Goal: Communication & Community: Answer question/provide support

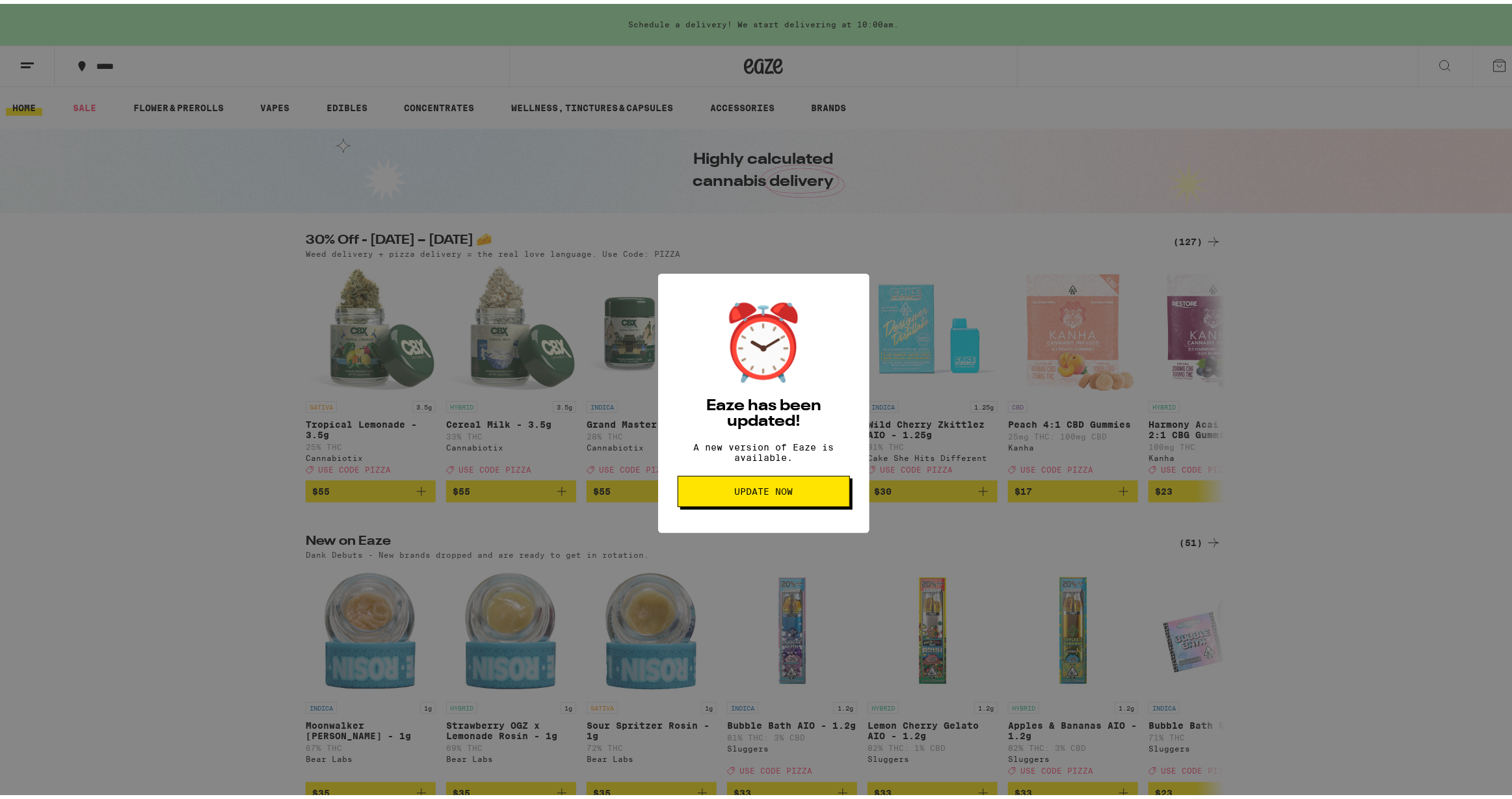
click at [779, 492] on span "Update Now" at bounding box center [763, 487] width 59 height 9
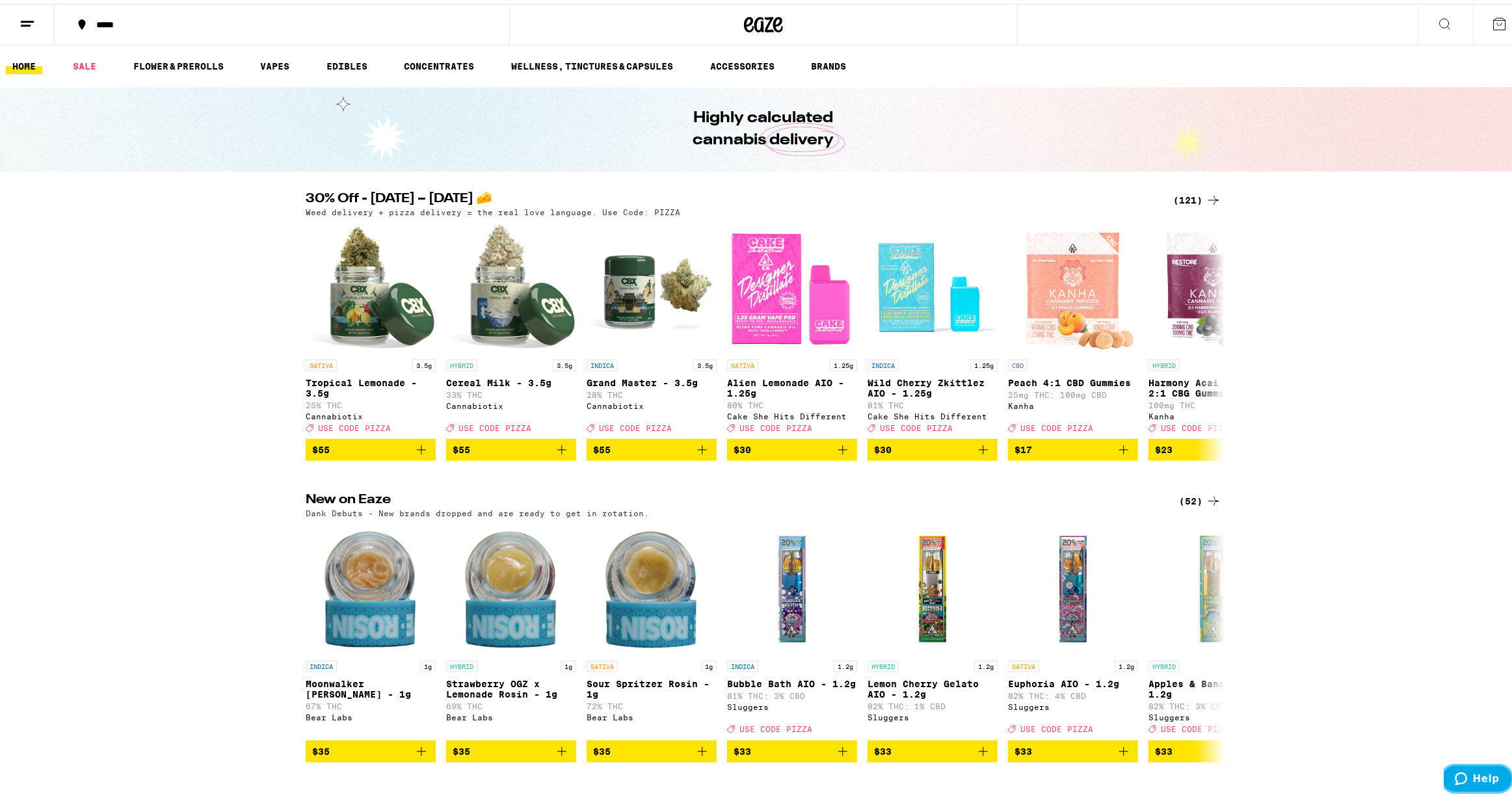
click at [1484, 780] on span "Help" at bounding box center [1485, 778] width 26 height 11
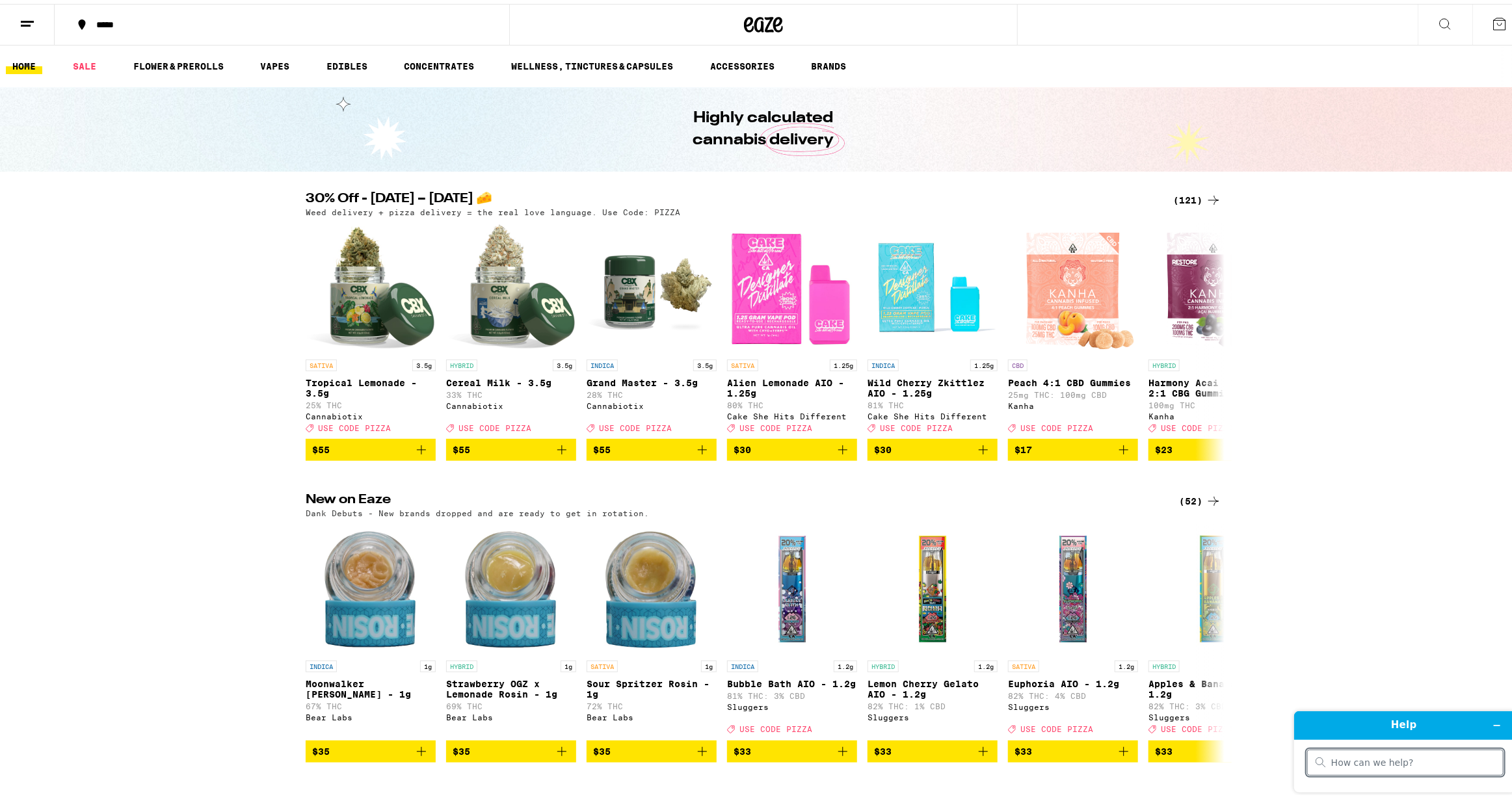
click at [1454, 765] on input "search" at bounding box center [1412, 761] width 164 height 11
type input "eta"
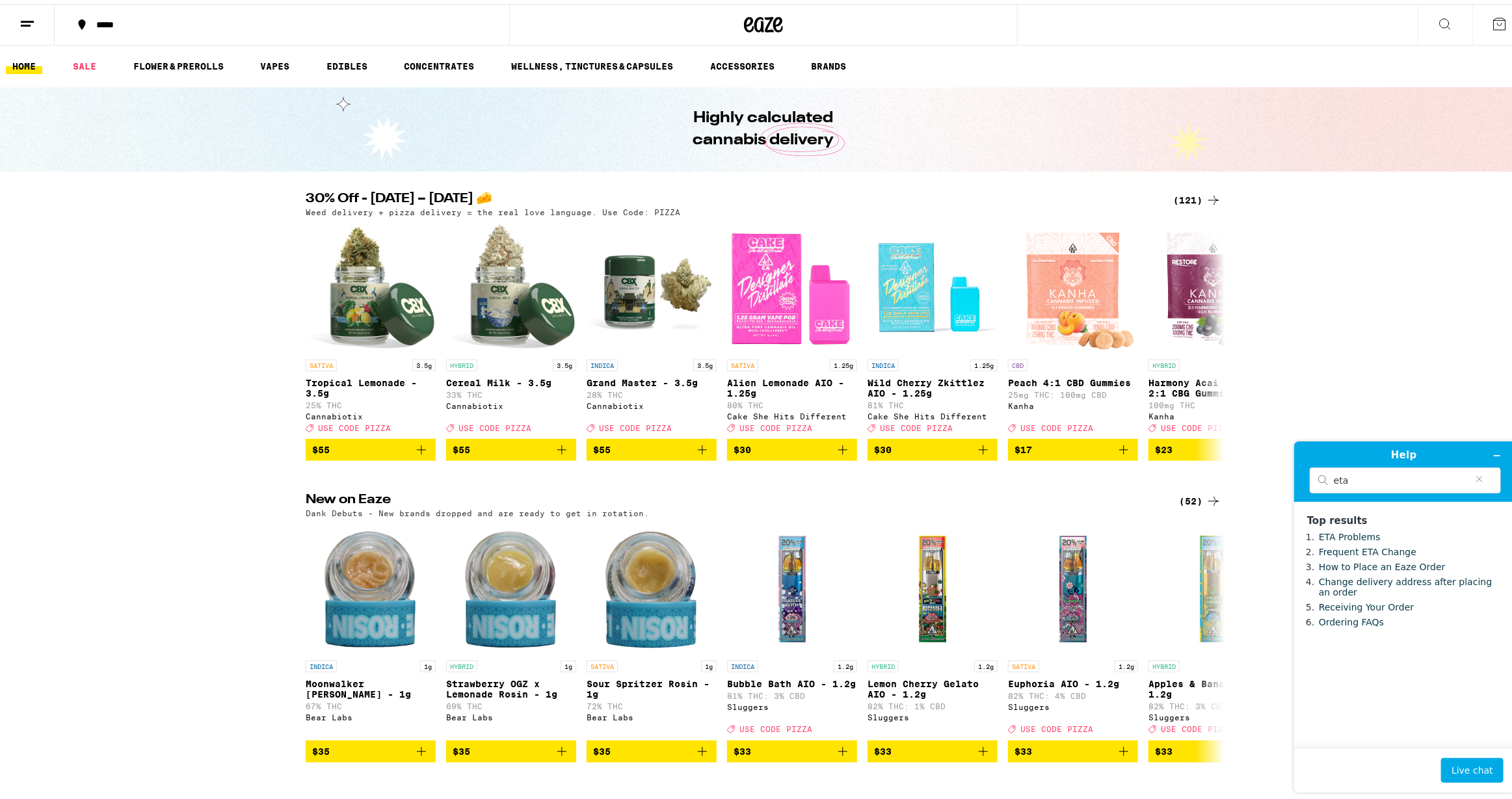
click link "ETA Problems" at bounding box center [1348, 536] width 62 height 11
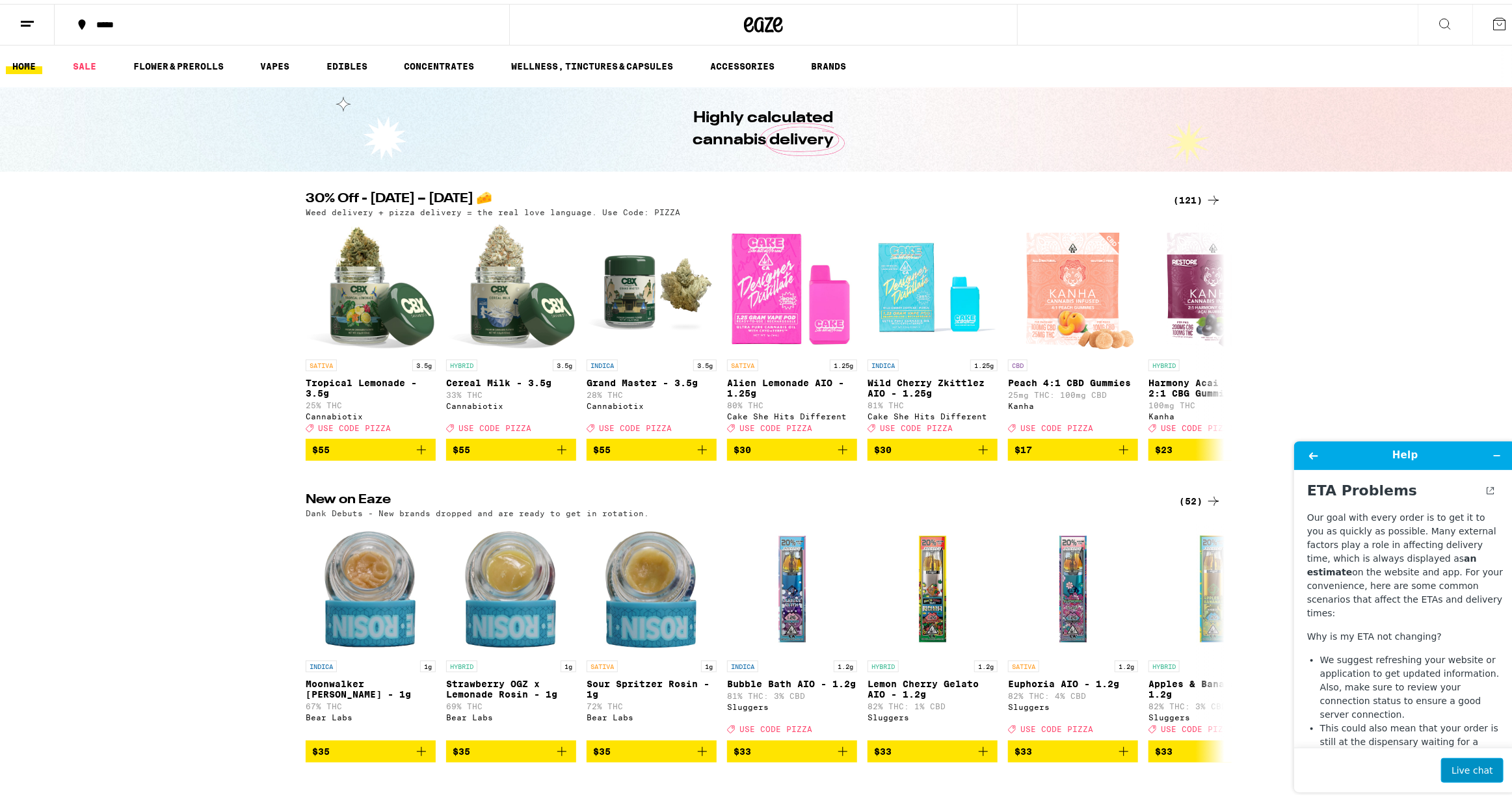
drag, startPoint x: 1454, startPoint y: 495, endPoint x: 1454, endPoint y: 766, distance: 271.0
click at [1454, 766] on button "Live chat" at bounding box center [1471, 770] width 62 height 25
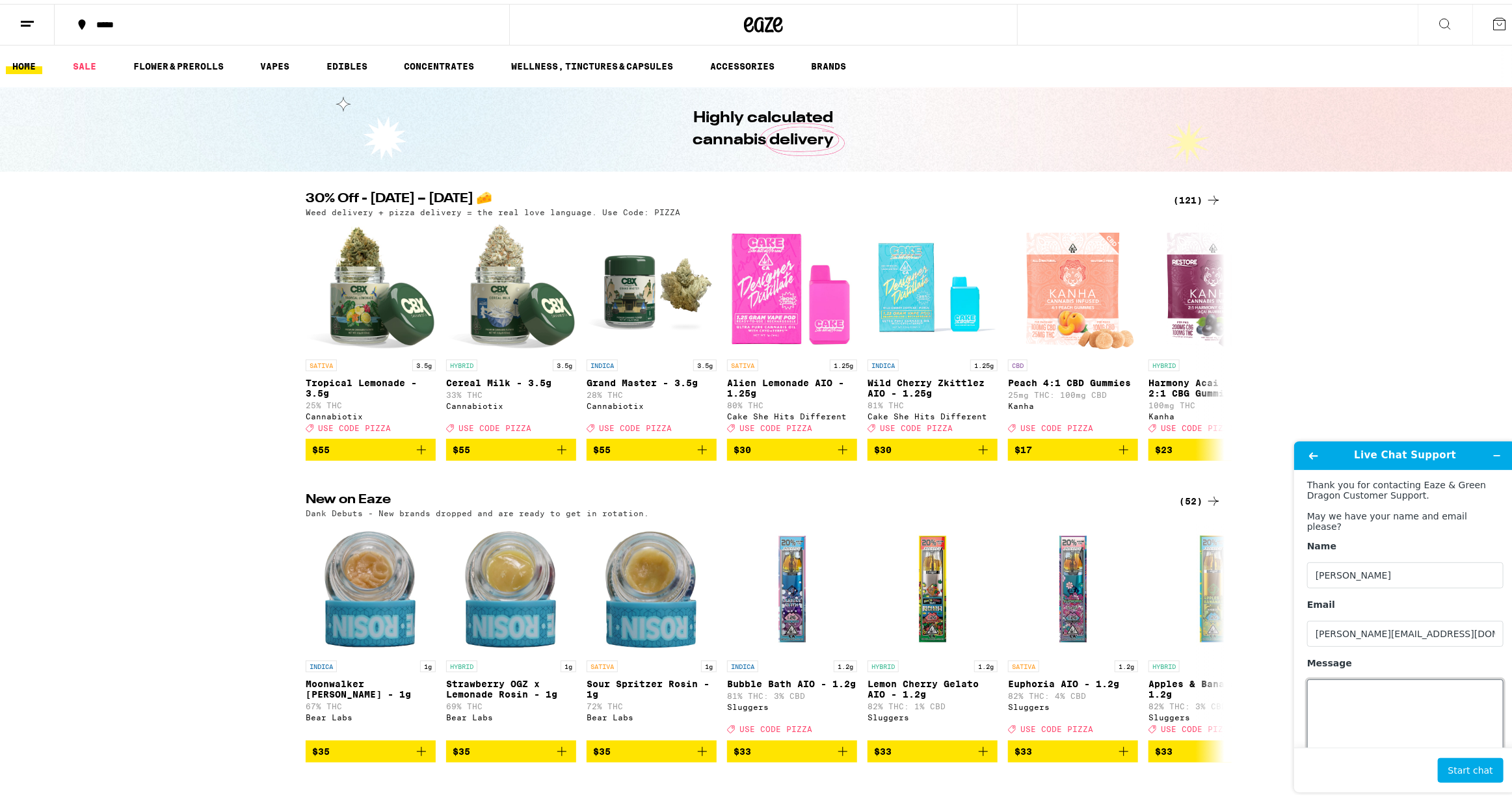
click at [1360, 705] on textarea "Message" at bounding box center [1404, 715] width 196 height 73
type textarea "hello"
click at [1474, 780] on button "Start chat" at bounding box center [1469, 770] width 66 height 25
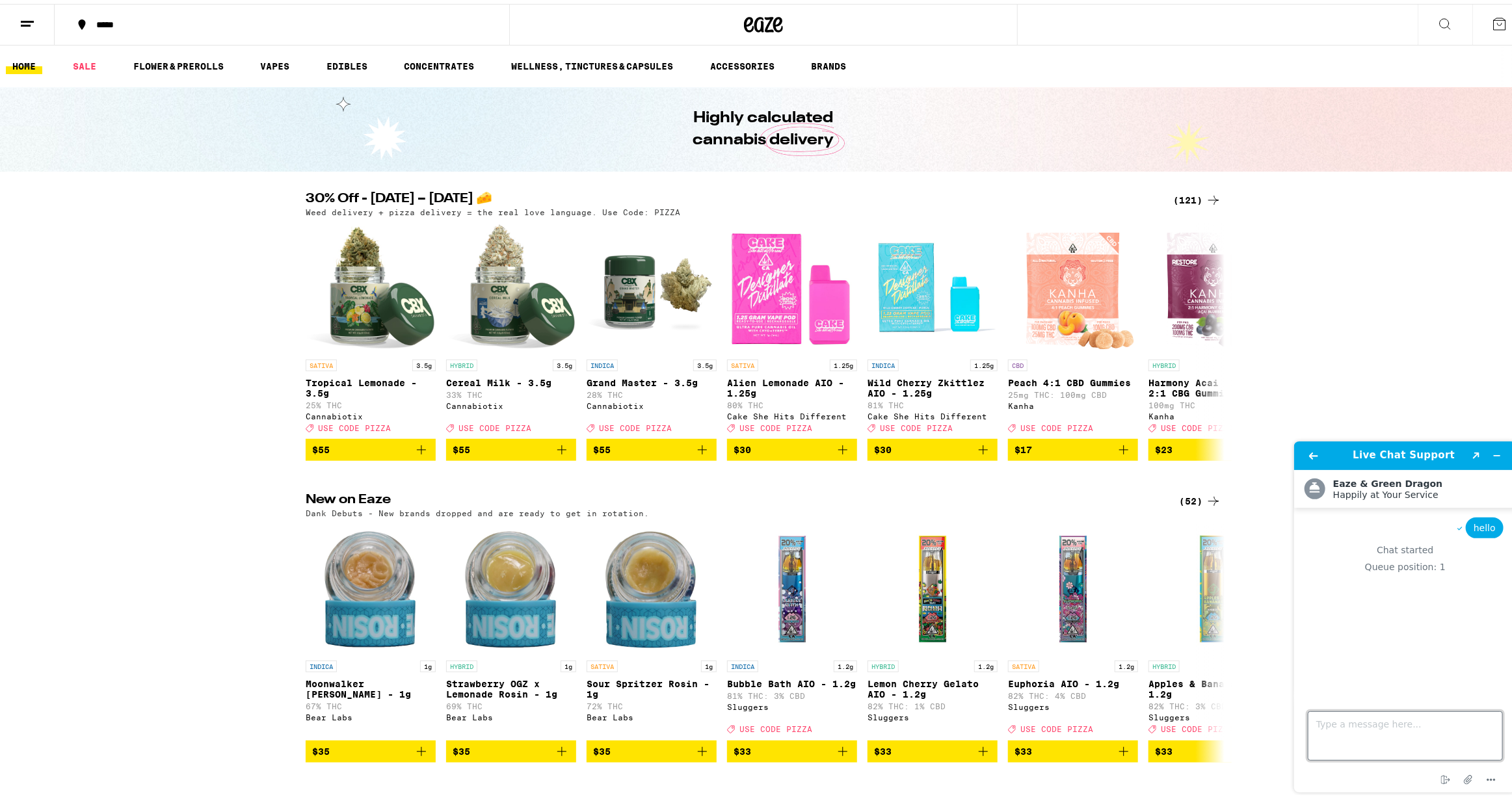
click at [1398, 729] on textarea "Type a message here..." at bounding box center [1404, 735] width 195 height 49
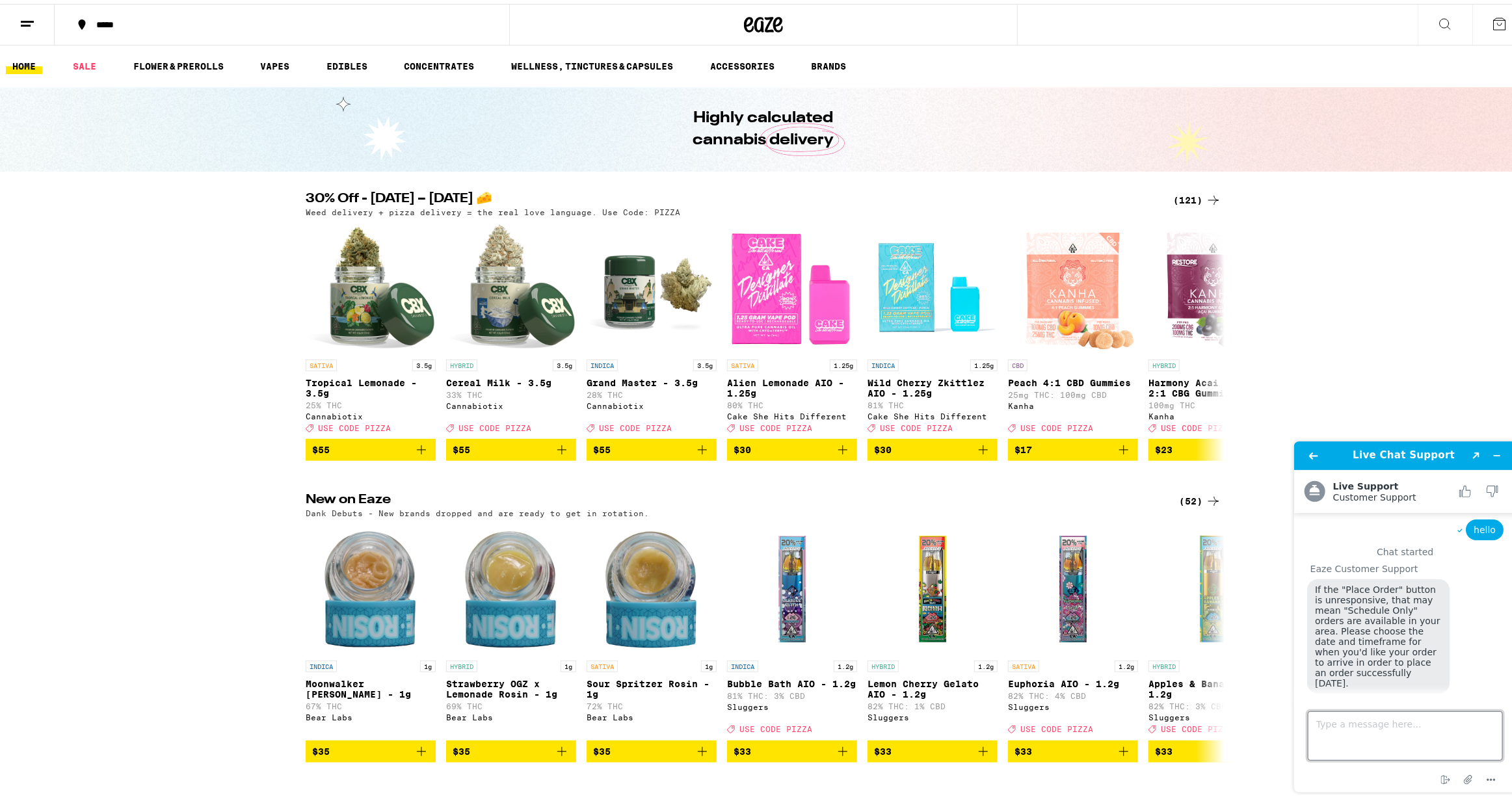
scroll to position [9, 0]
type textarea "Hello"
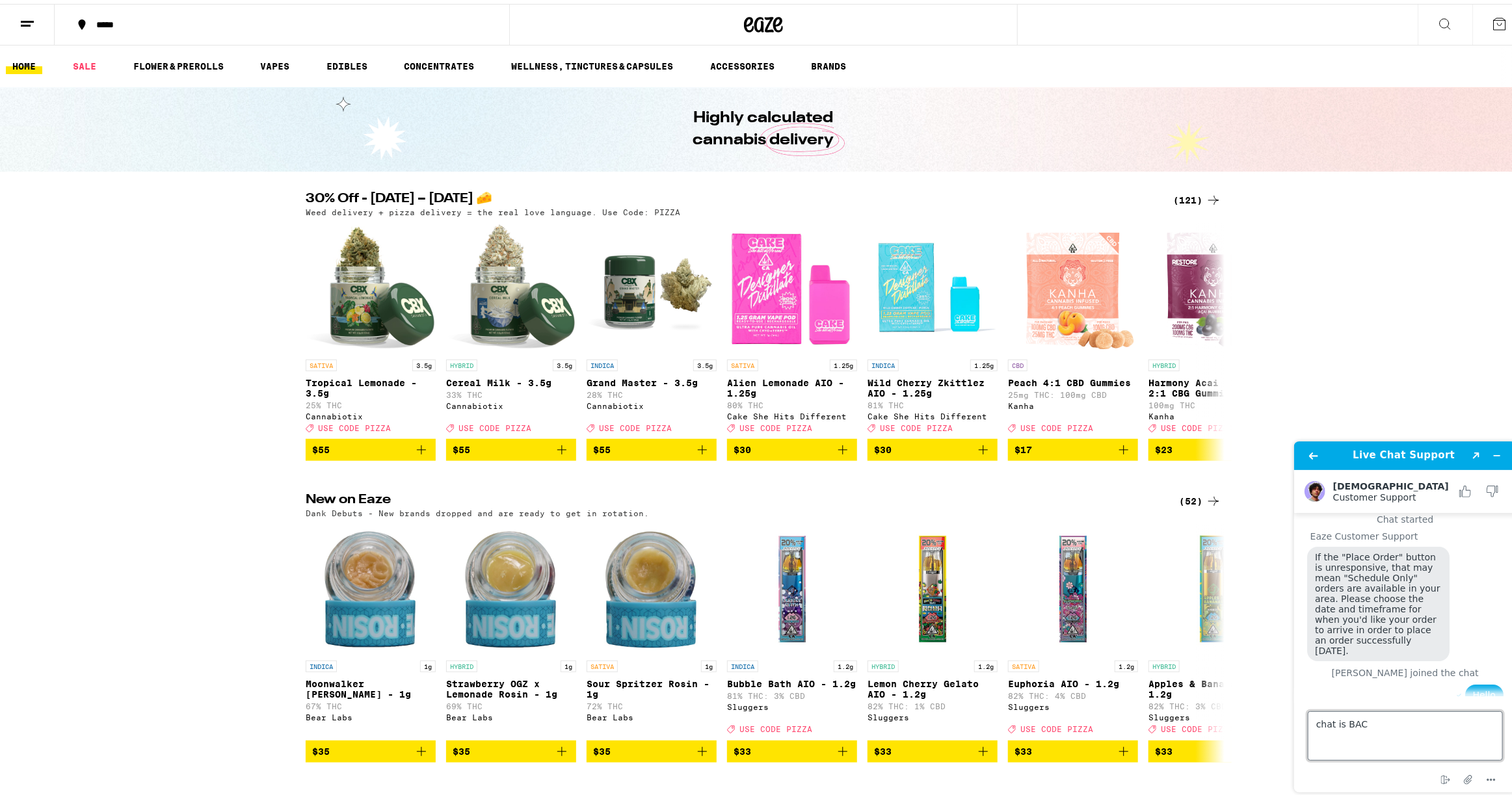
type textarea "chat is BACK"
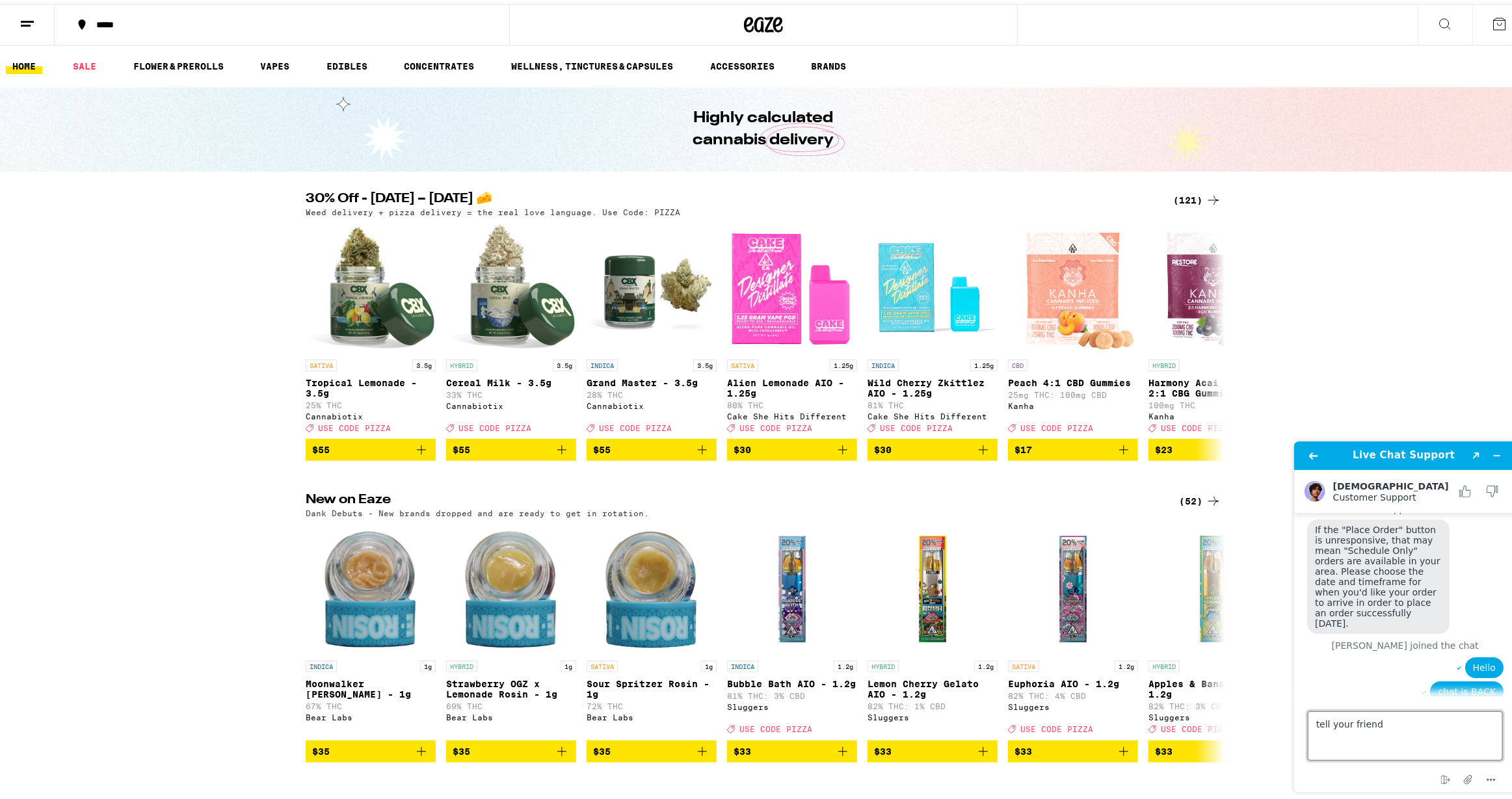
type textarea "tell your friends"
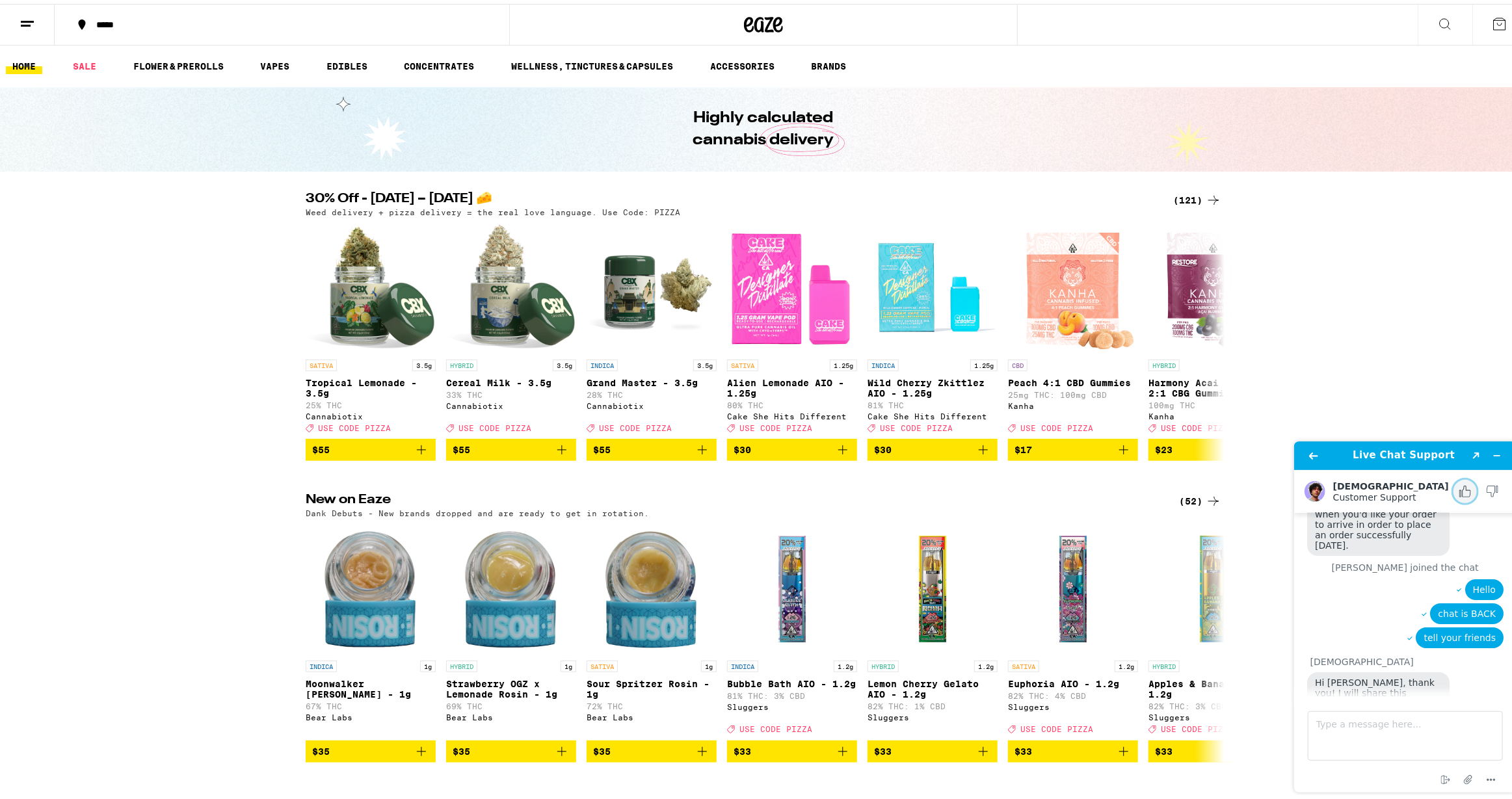
click at [1469, 494] on icon "Rate this chat as good" at bounding box center [1465, 491] width 8 height 11
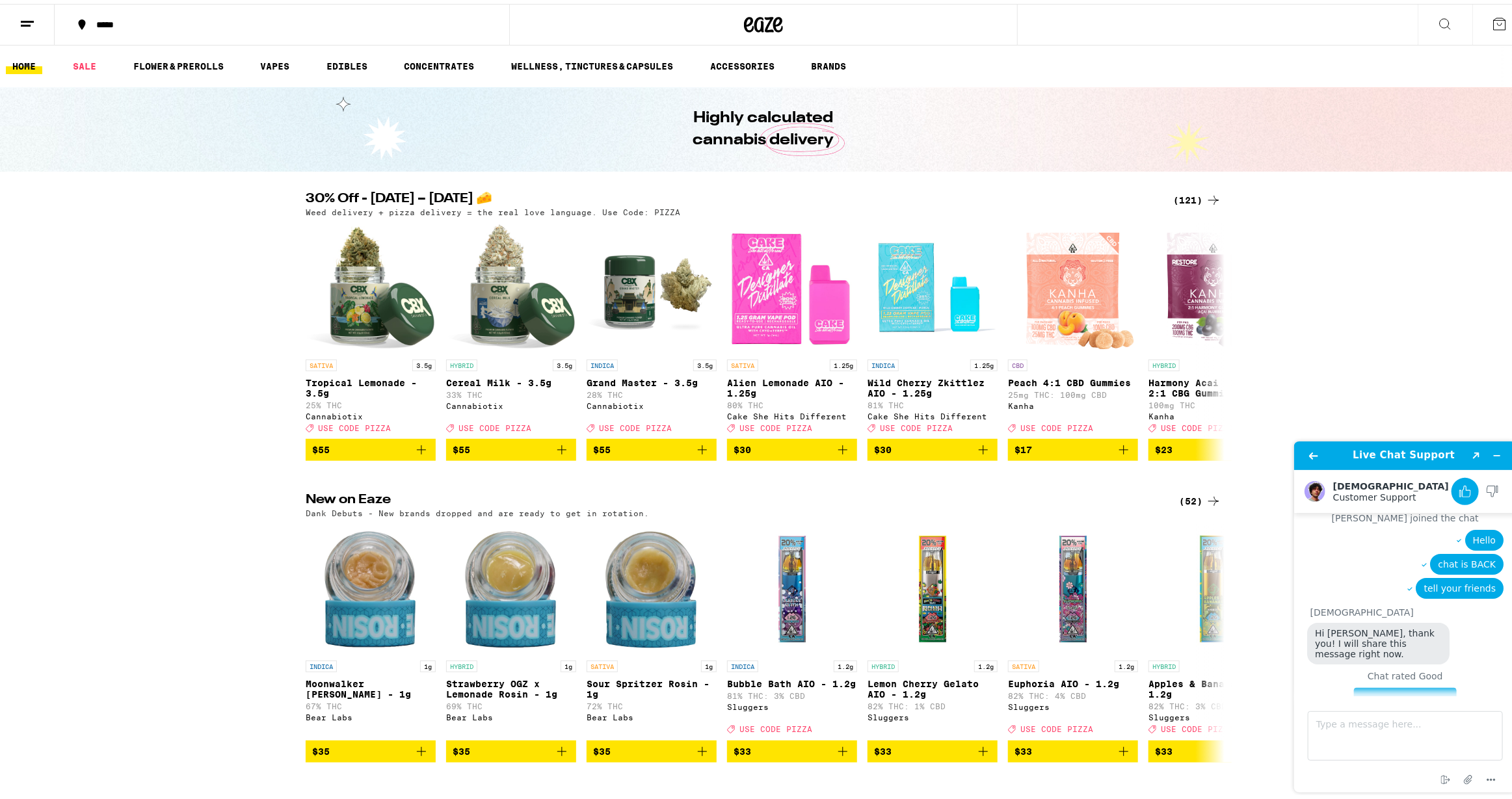
click at [1410, 687] on button "Leave a comment" at bounding box center [1404, 699] width 102 height 25
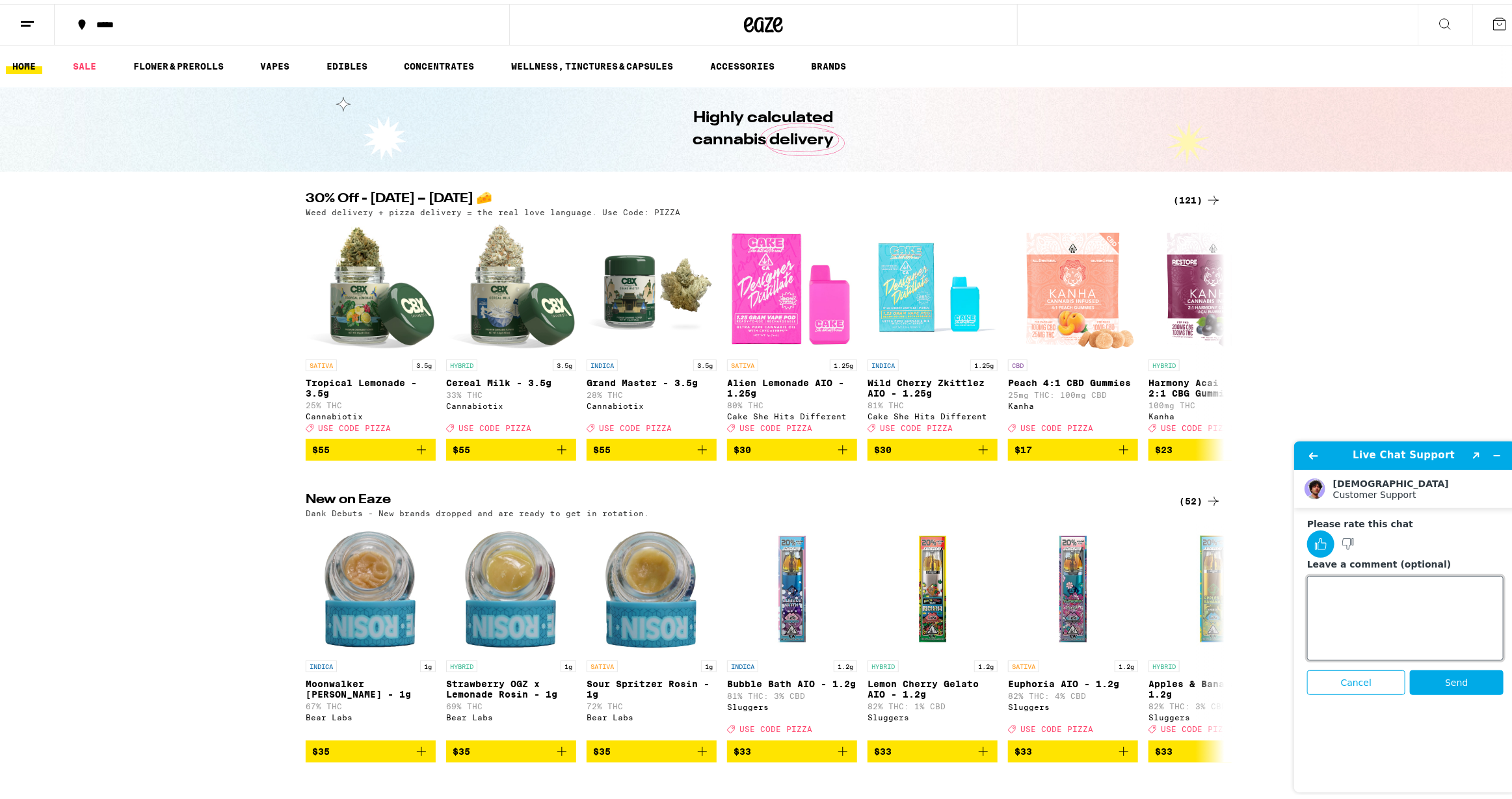
click at [1397, 606] on textarea "Leave a comment (optional)" at bounding box center [1404, 618] width 196 height 84
type textarea "good"
click at [1459, 672] on button "Send" at bounding box center [1455, 682] width 94 height 25
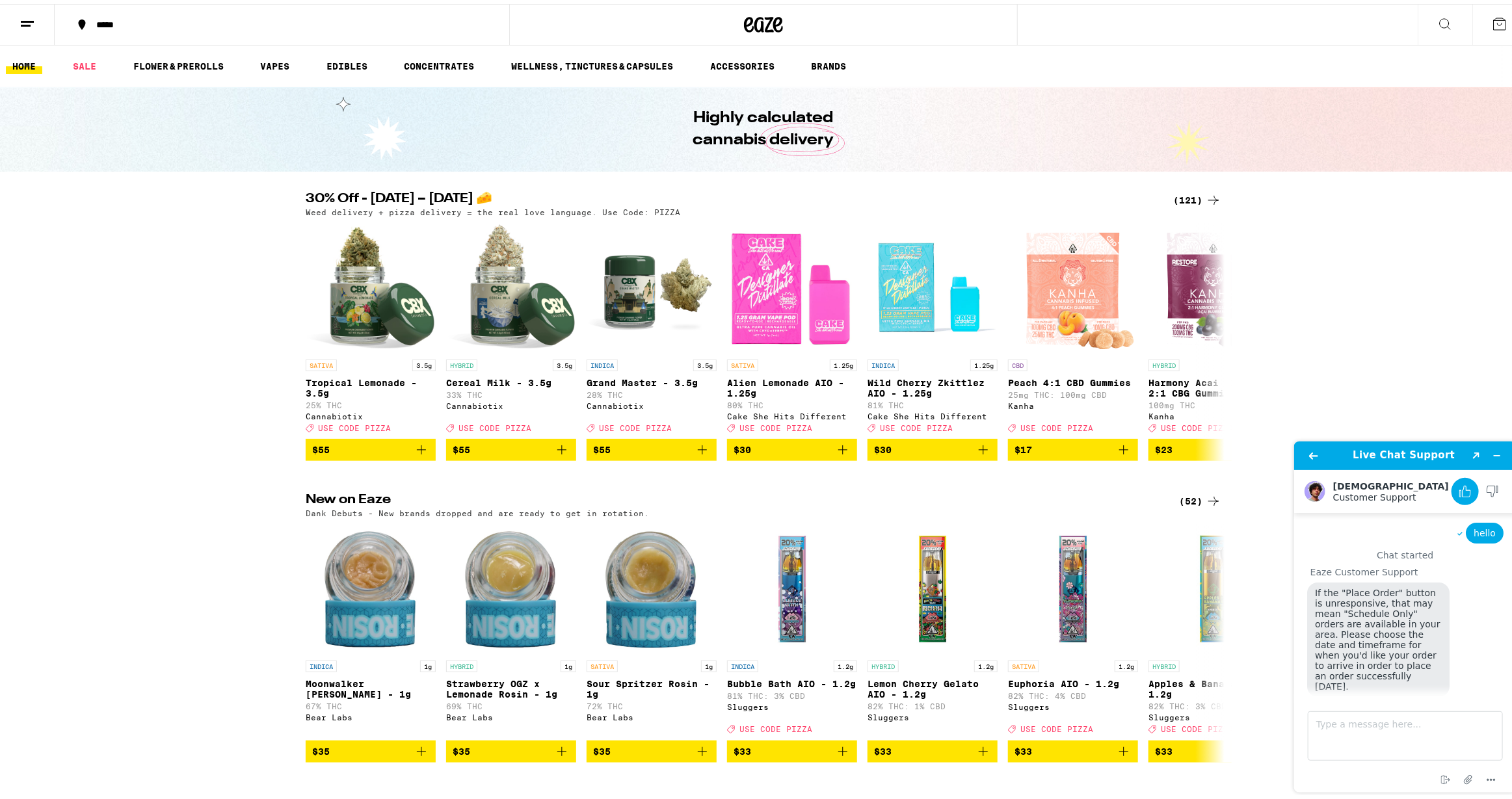
scroll to position [198, 0]
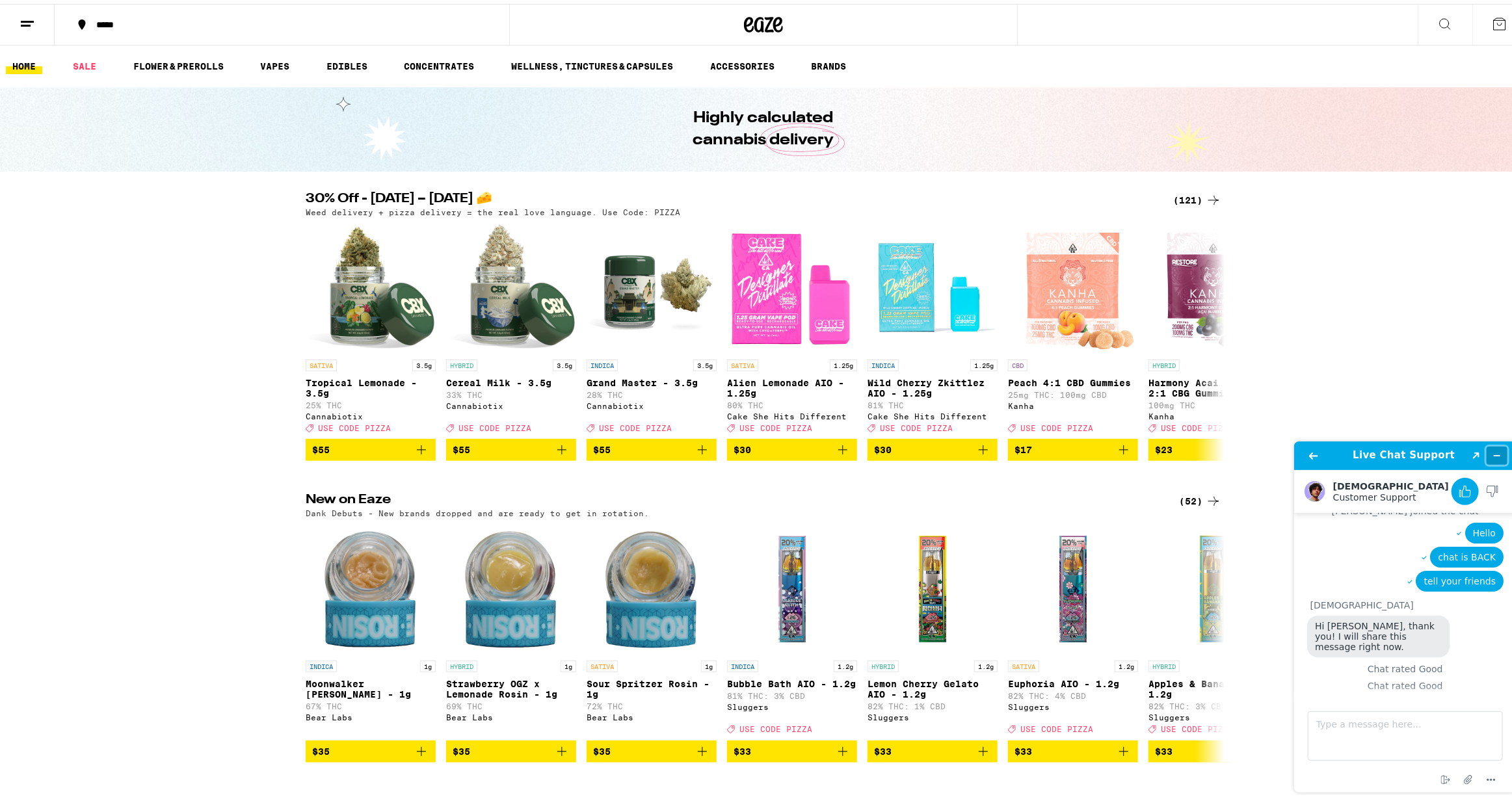
click at [1501, 448] on button "Minimize widget" at bounding box center [1496, 455] width 21 height 18
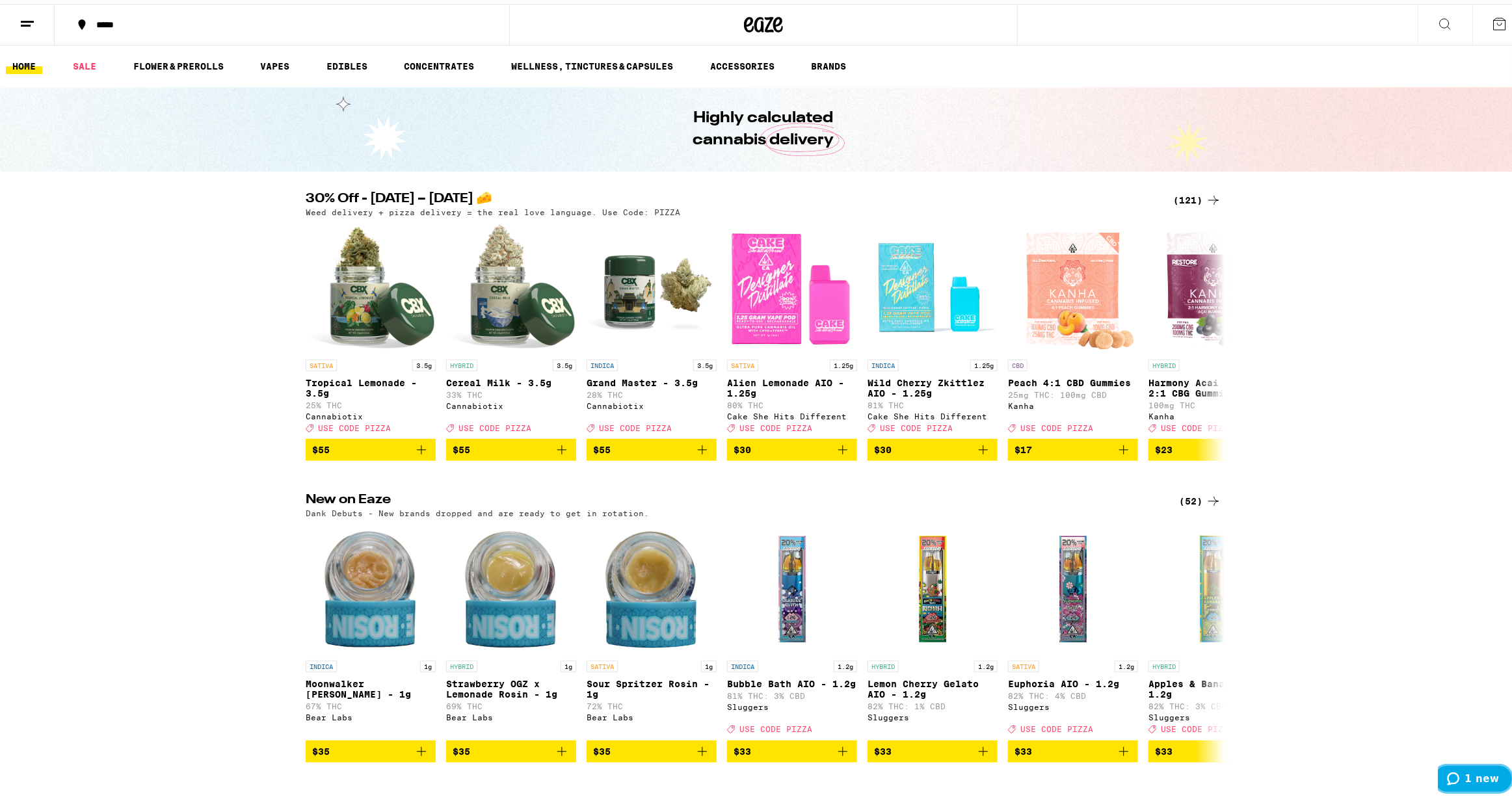
click at [1464, 782] on span "1 new" at bounding box center [1455, 778] width 18 height 13
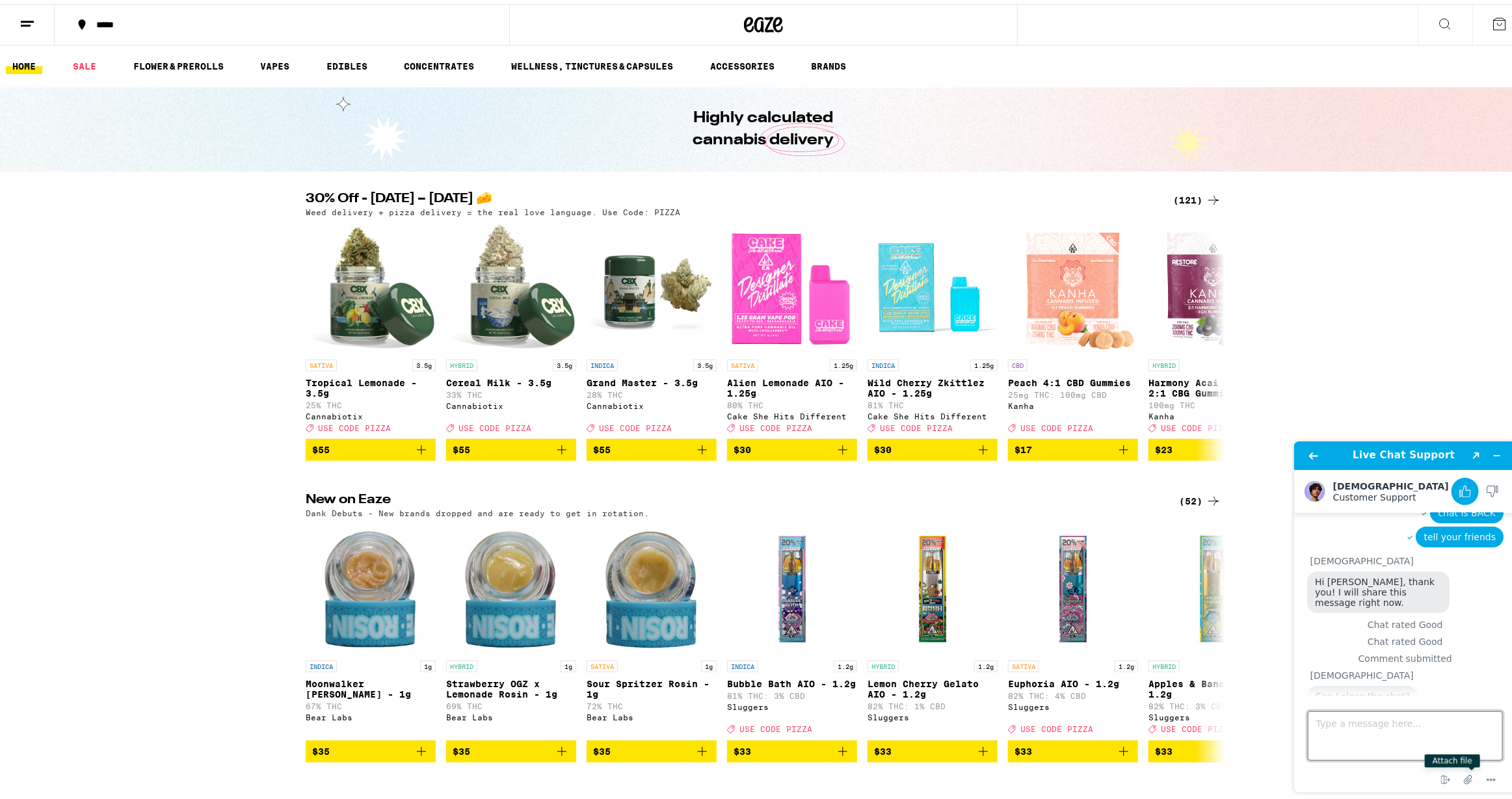
click at [1386, 732] on textarea "Type a message here..." at bounding box center [1404, 735] width 195 height 49
type textarea "Yes please"
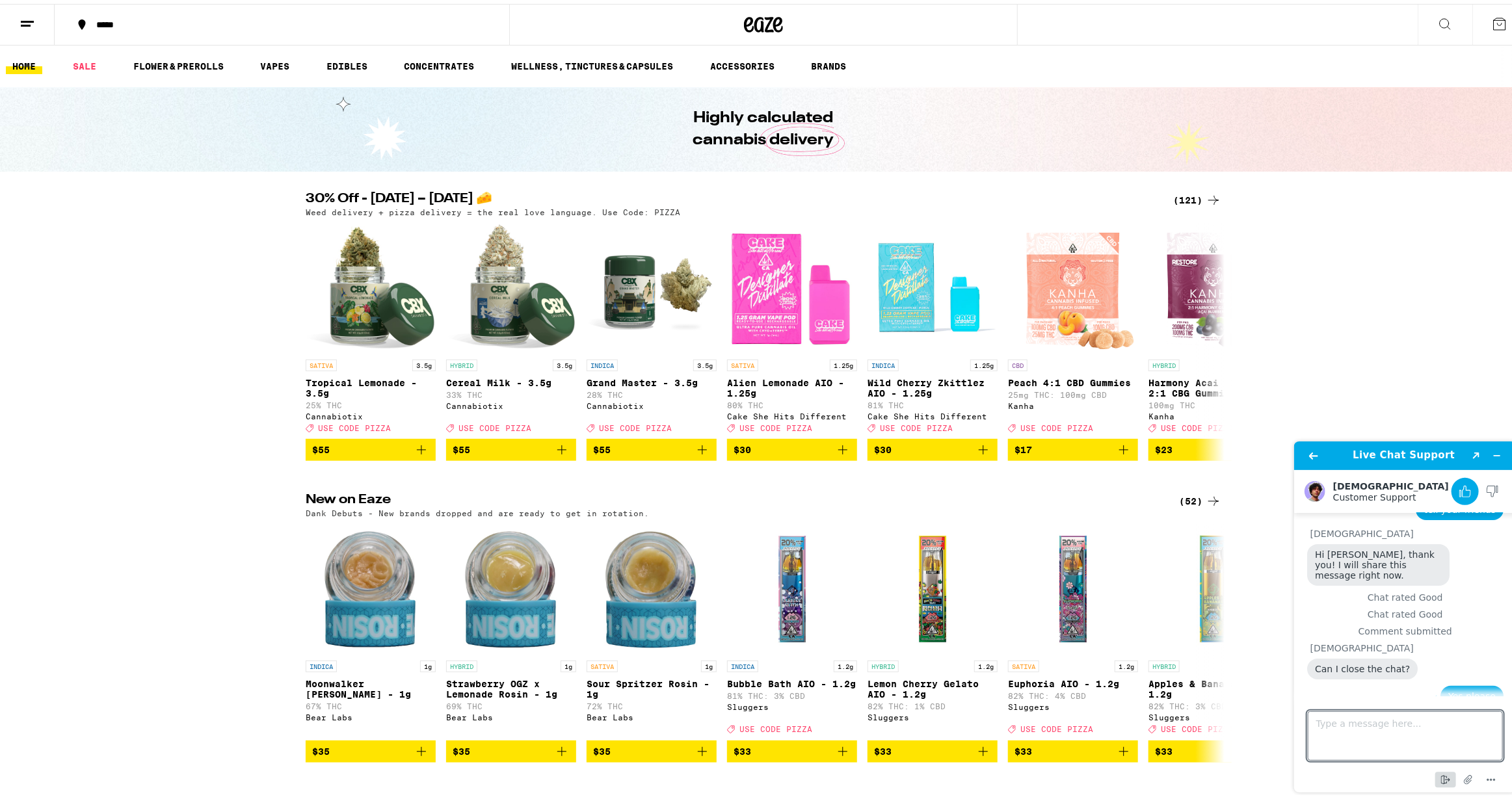
click at [1444, 781] on icon "End chat" at bounding box center [1445, 780] width 16 height 16
click at [1439, 765] on button "End" at bounding box center [1454, 760] width 92 height 25
